Goal: Find specific page/section: Find specific page/section

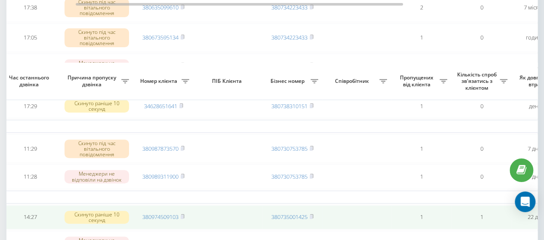
scroll to position [215, 0]
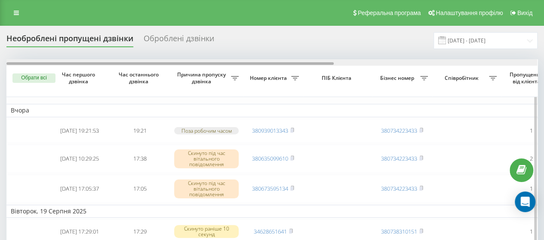
drag, startPoint x: 229, startPoint y: 64, endPoint x: 182, endPoint y: 72, distance: 48.3
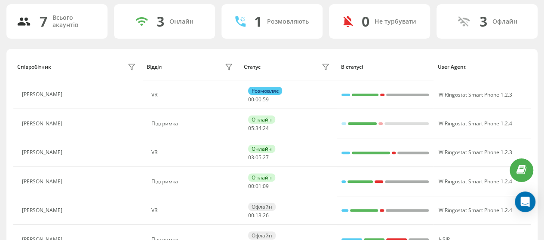
scroll to position [43, 0]
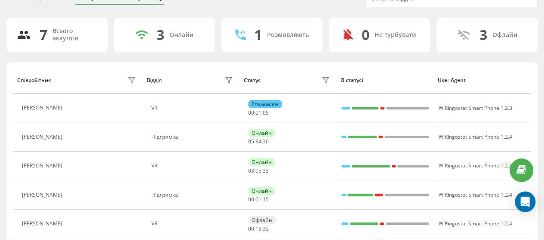
click at [496, 68] on th "User Agent" at bounding box center [481, 80] width 97 height 27
